Goal: Transaction & Acquisition: Download file/media

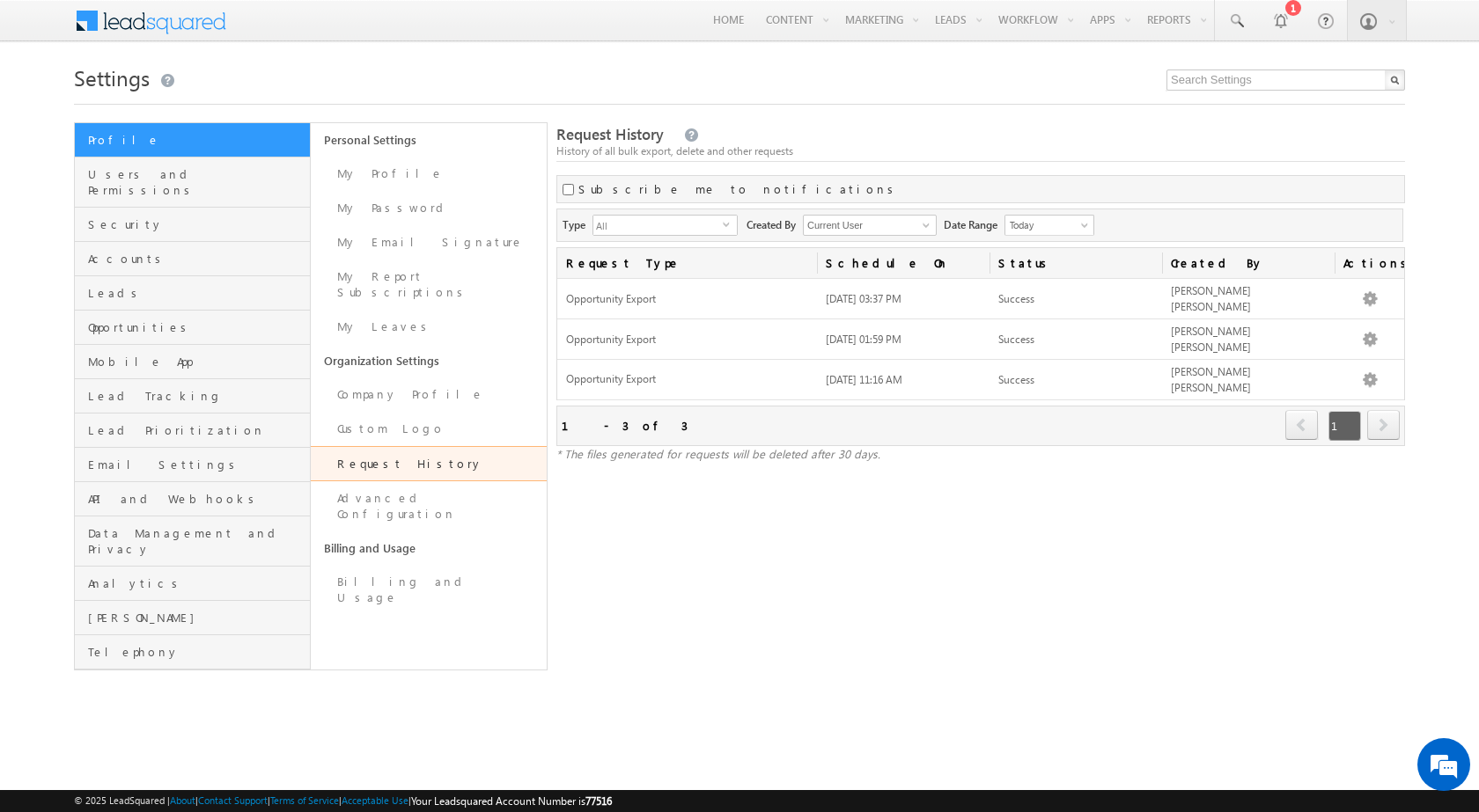
click at [1241, 172] on div "Request History History of all bulk export, delete and other requests Subscribe…" at bounding box center [980, 396] width 849 height 548
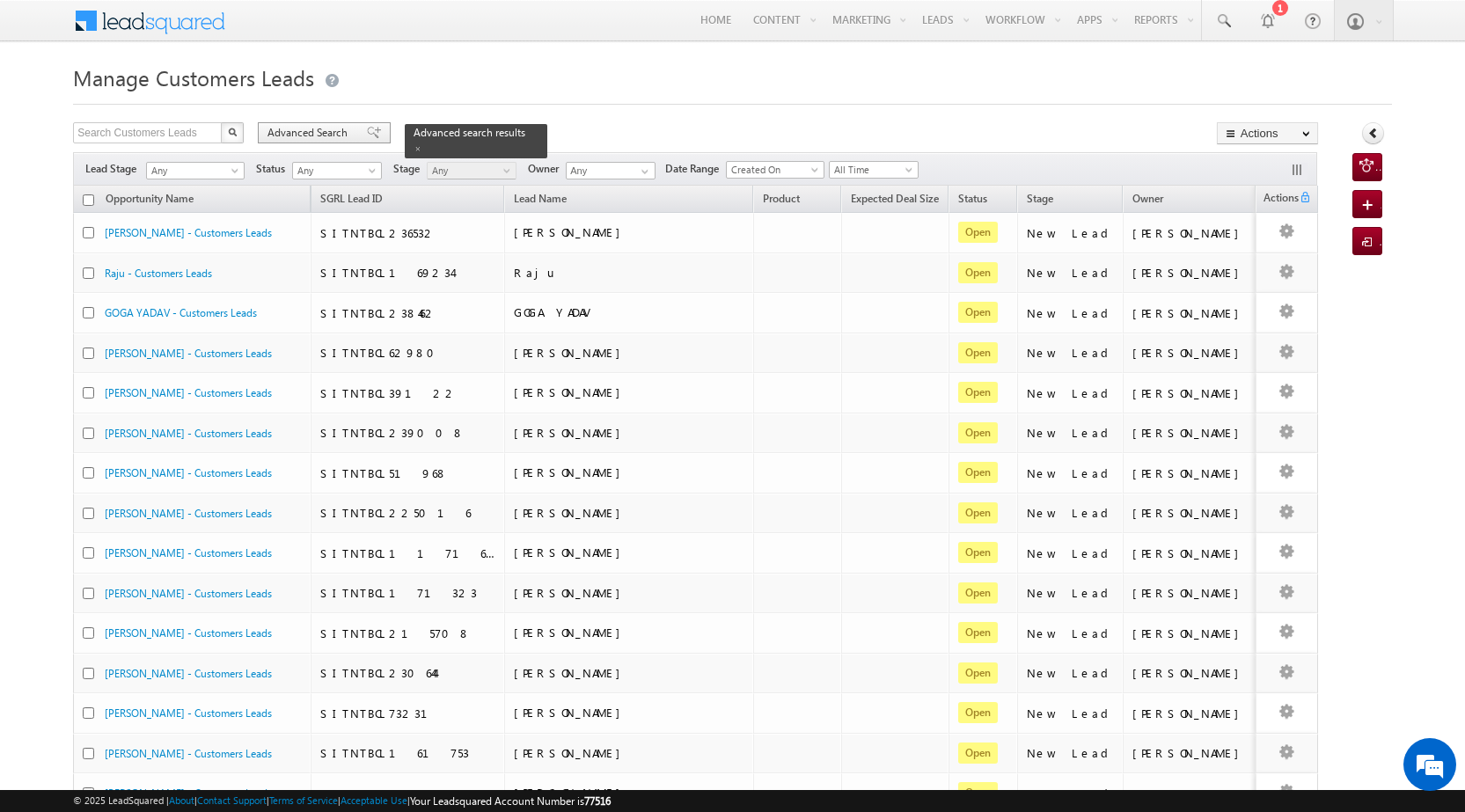
click at [367, 137] on span at bounding box center [374, 133] width 14 height 13
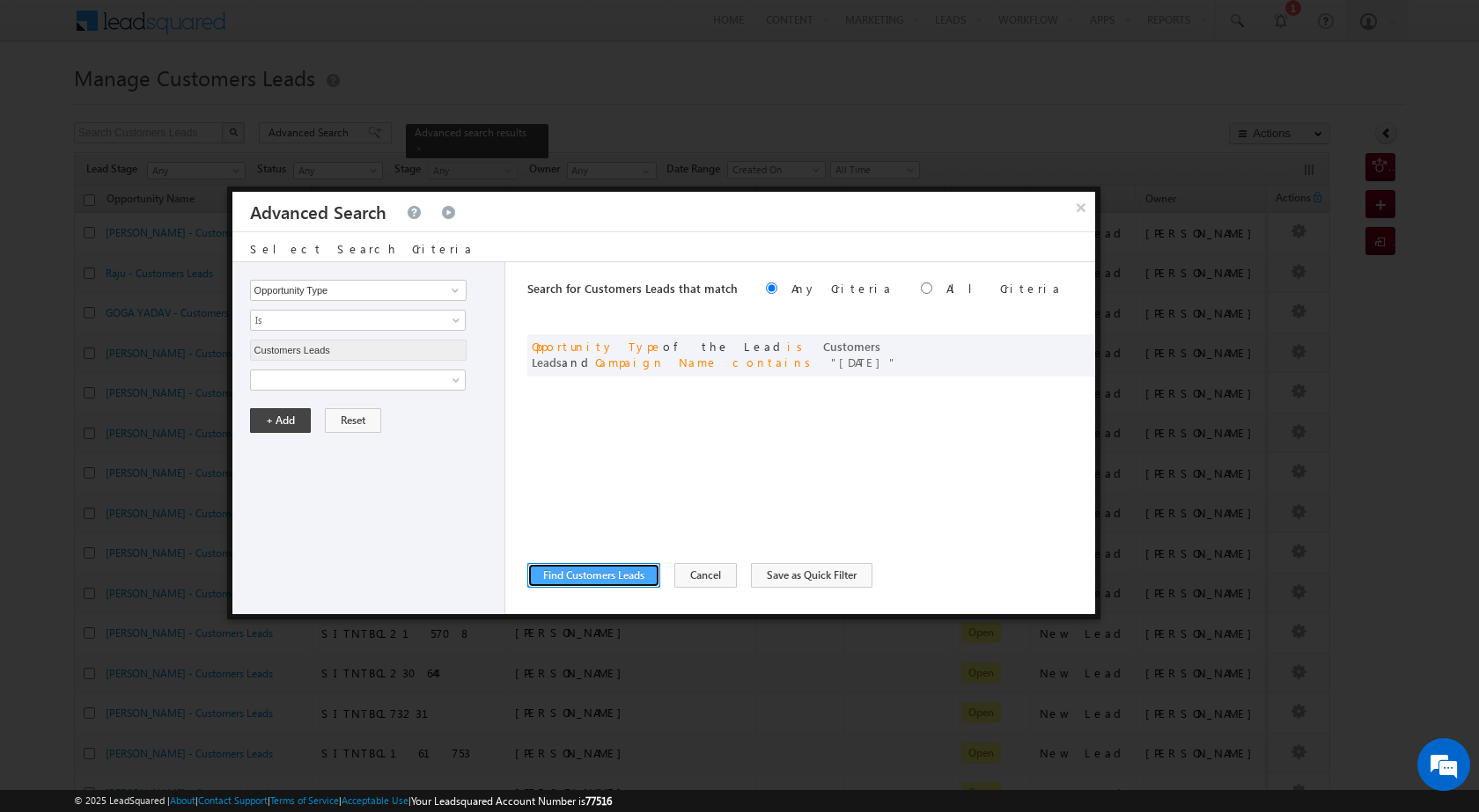
click at [643, 580] on button "Find Customers Leads" at bounding box center [594, 575] width 133 height 25
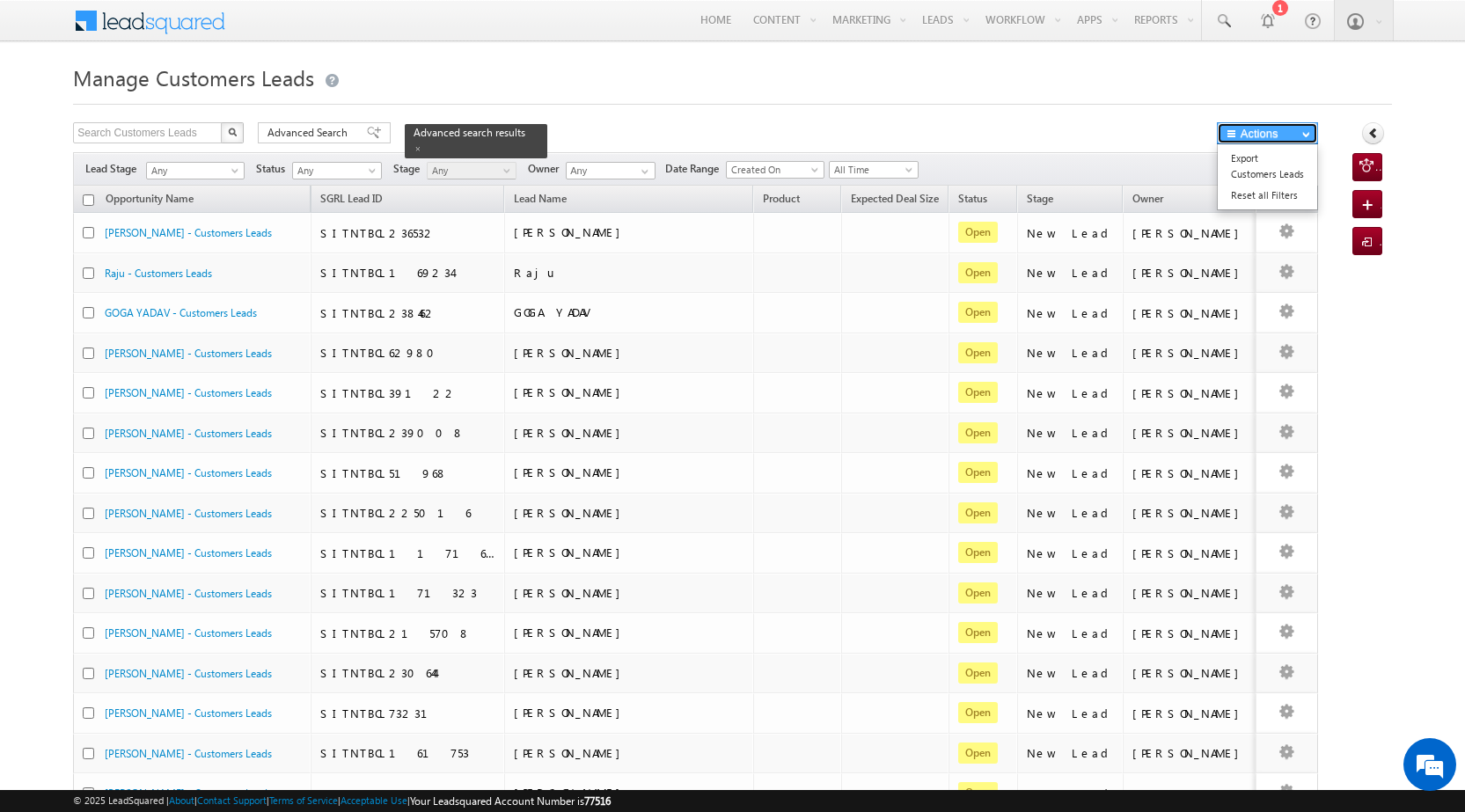
click at [1259, 135] on button "Actions" at bounding box center [1267, 133] width 101 height 22
click at [1260, 170] on link "Export Customers Leads" at bounding box center [1267, 166] width 99 height 37
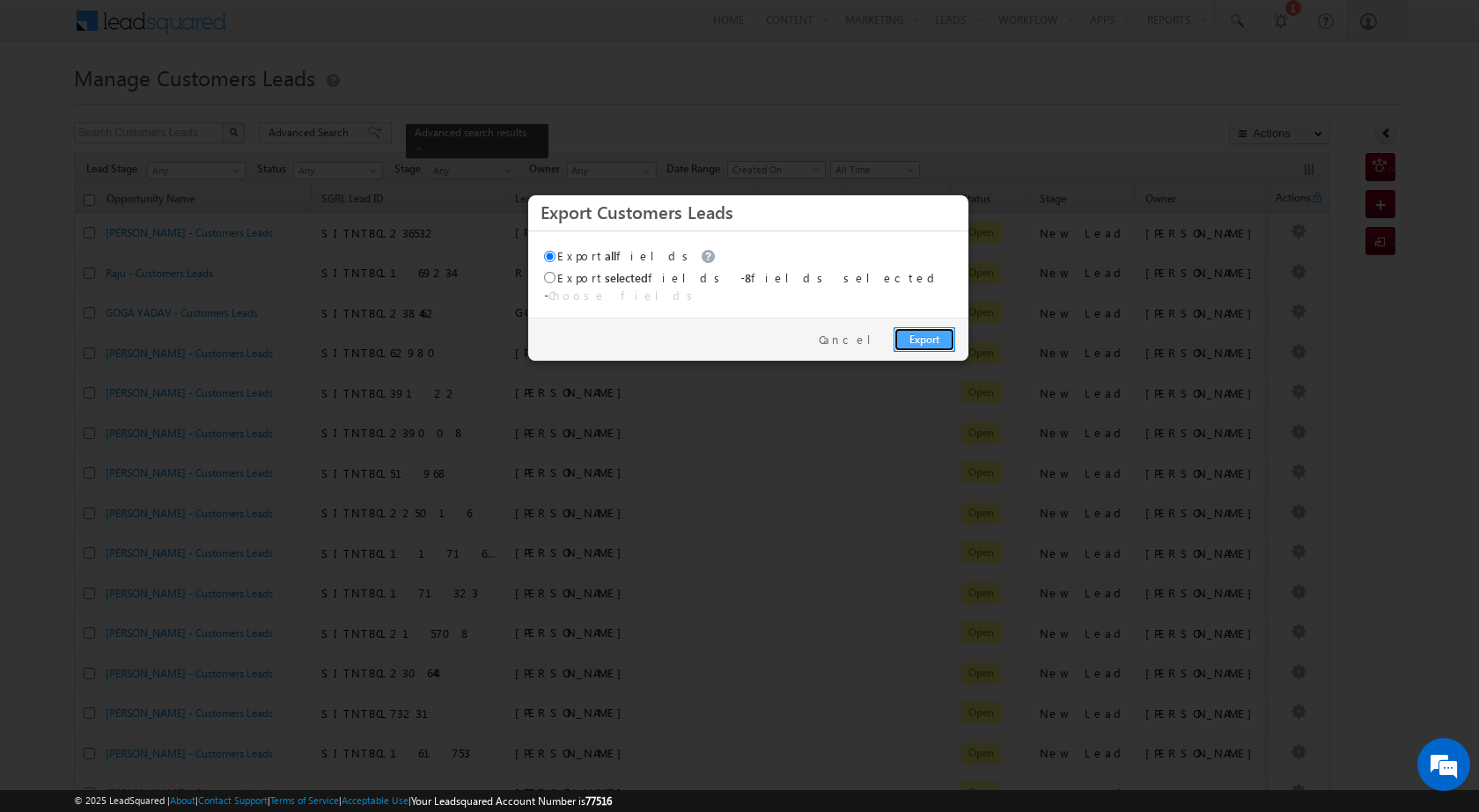
click at [925, 331] on link "Export" at bounding box center [925, 339] width 62 height 25
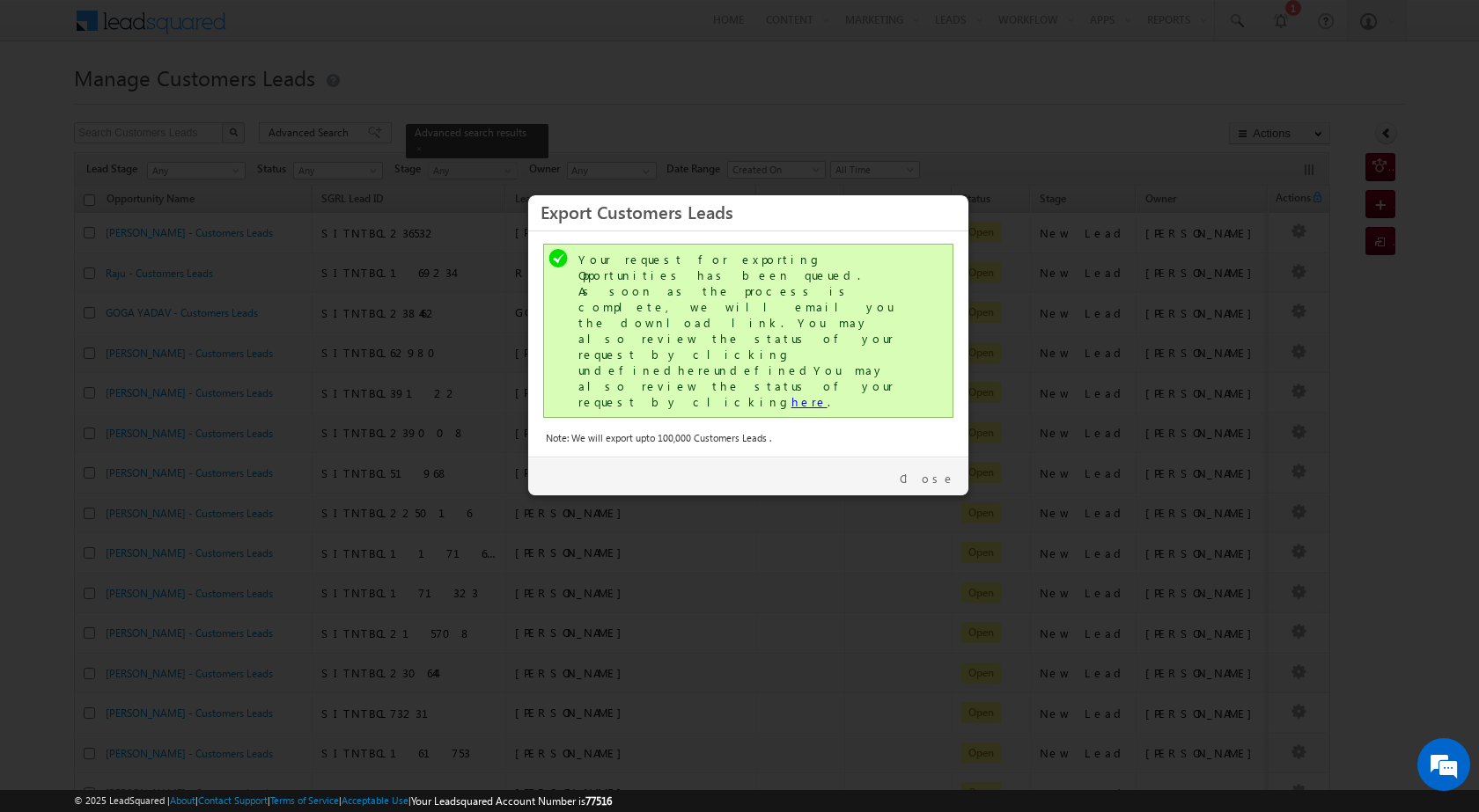
click at [791, 395] on link "here" at bounding box center [810, 402] width 36 height 15
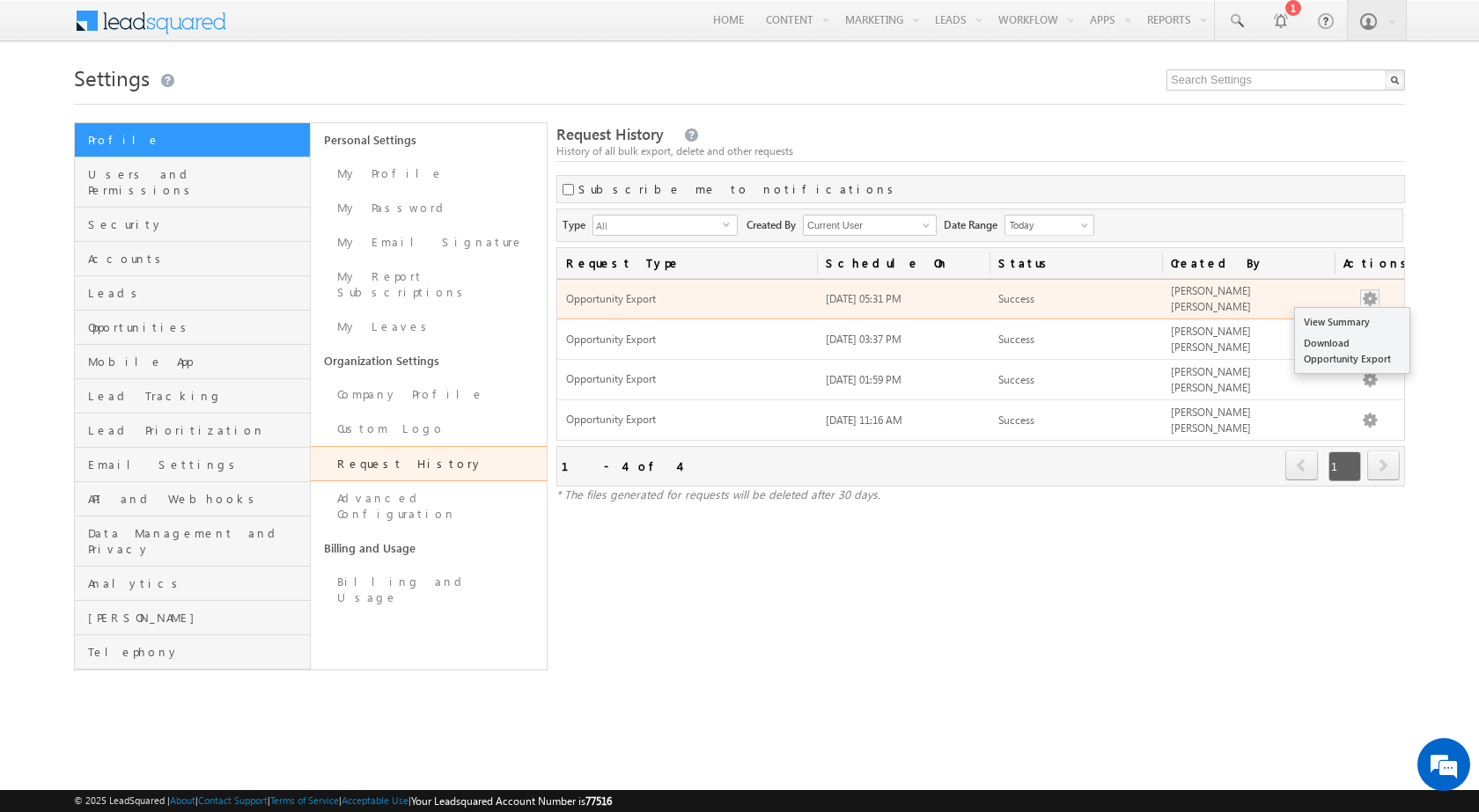
click at [1373, 297] on button "button" at bounding box center [1370, 299] width 17 height 17
click at [1350, 350] on link "Download Opportunity Export" at bounding box center [1352, 351] width 115 height 37
